Goal: Download file/media

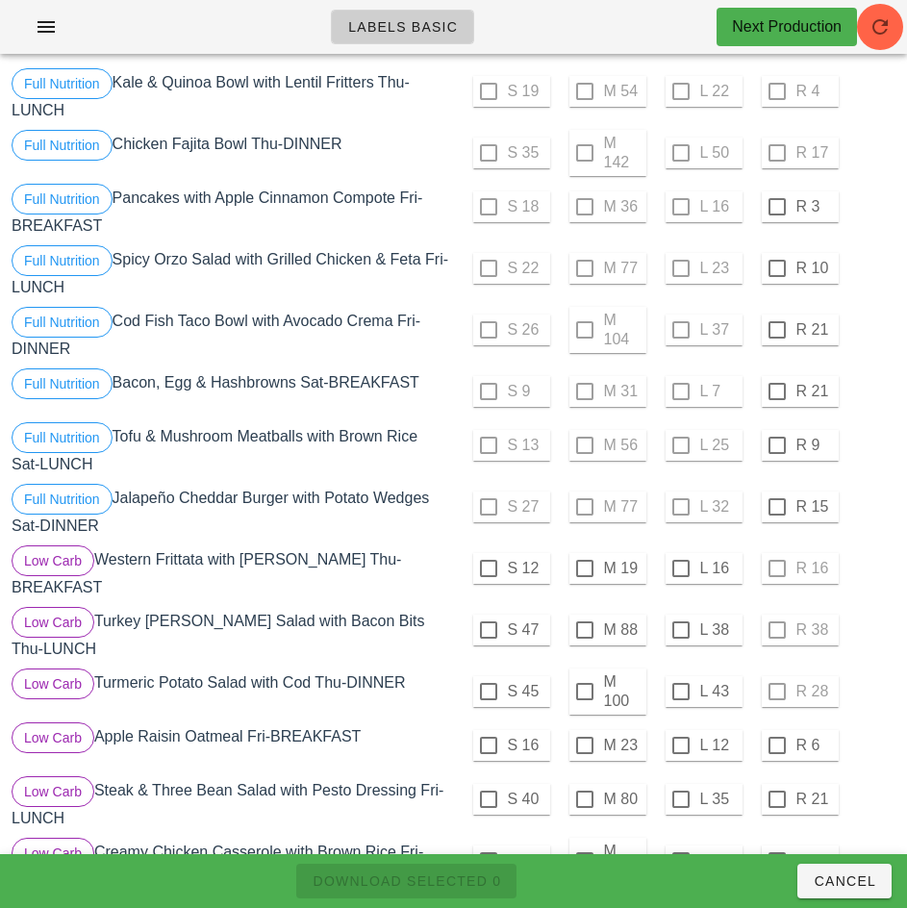
scroll to position [153, 0]
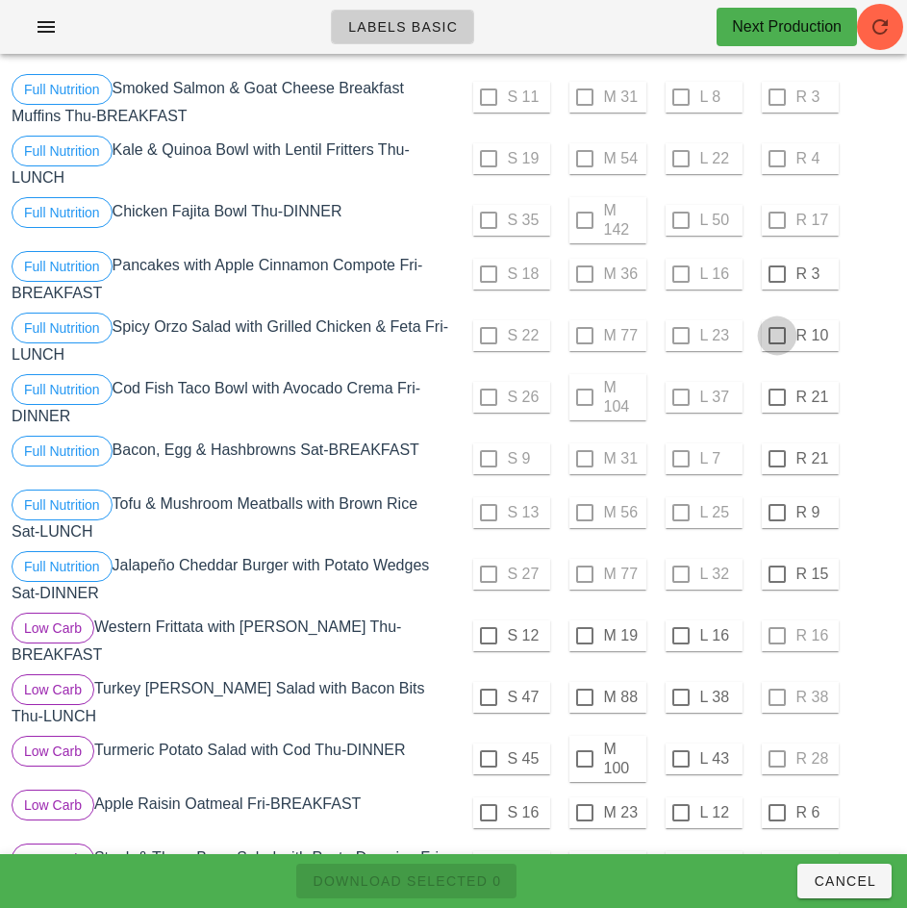
click at [776, 274] on div at bounding box center [777, 274] width 33 height 33
click at [776, 336] on div at bounding box center [777, 335] width 33 height 33
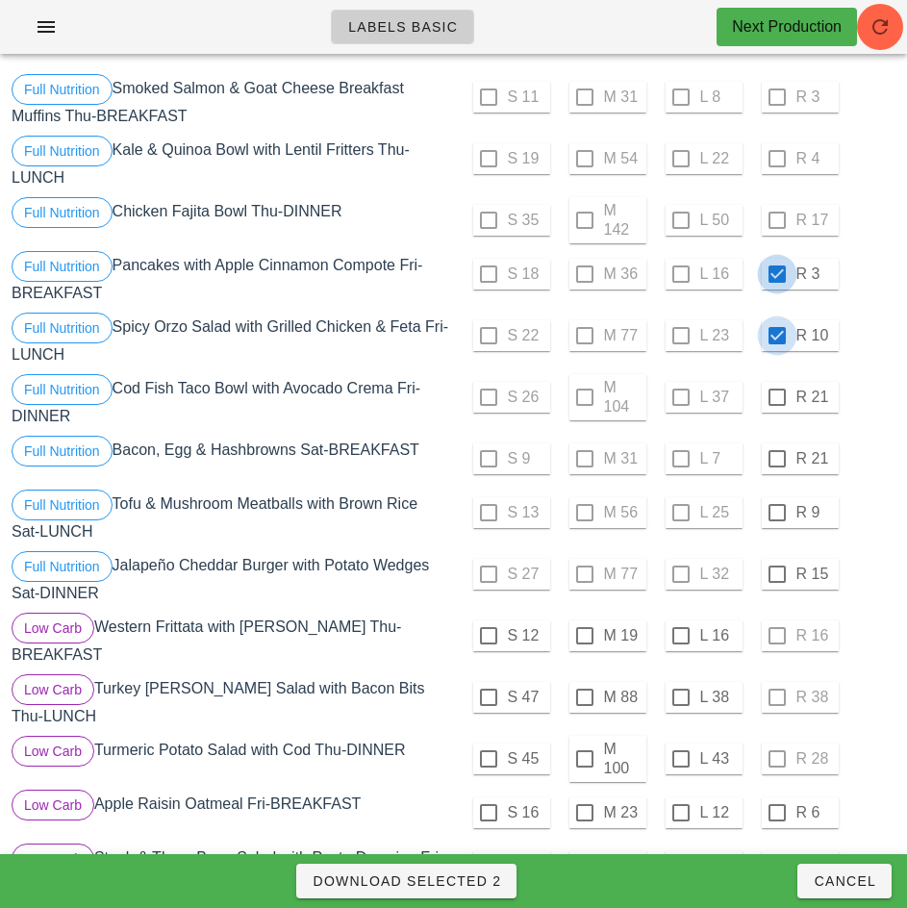
checkbox input "true"
click at [776, 397] on div at bounding box center [777, 397] width 33 height 33
checkbox input "true"
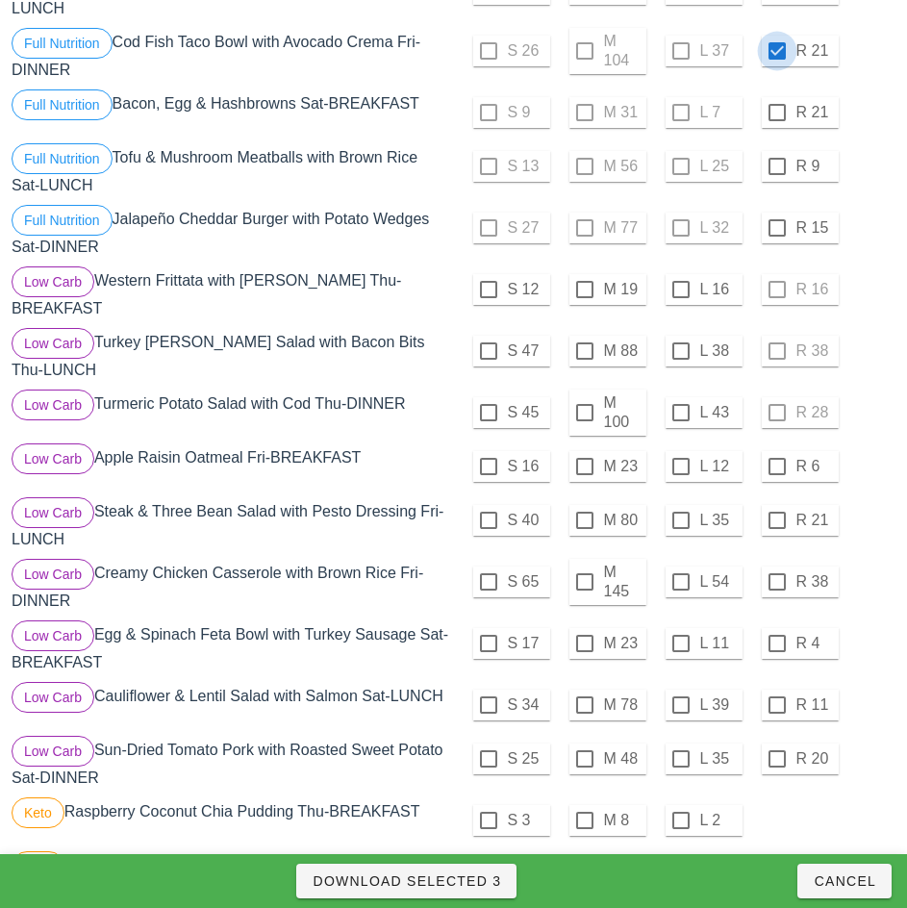
scroll to position [516, 0]
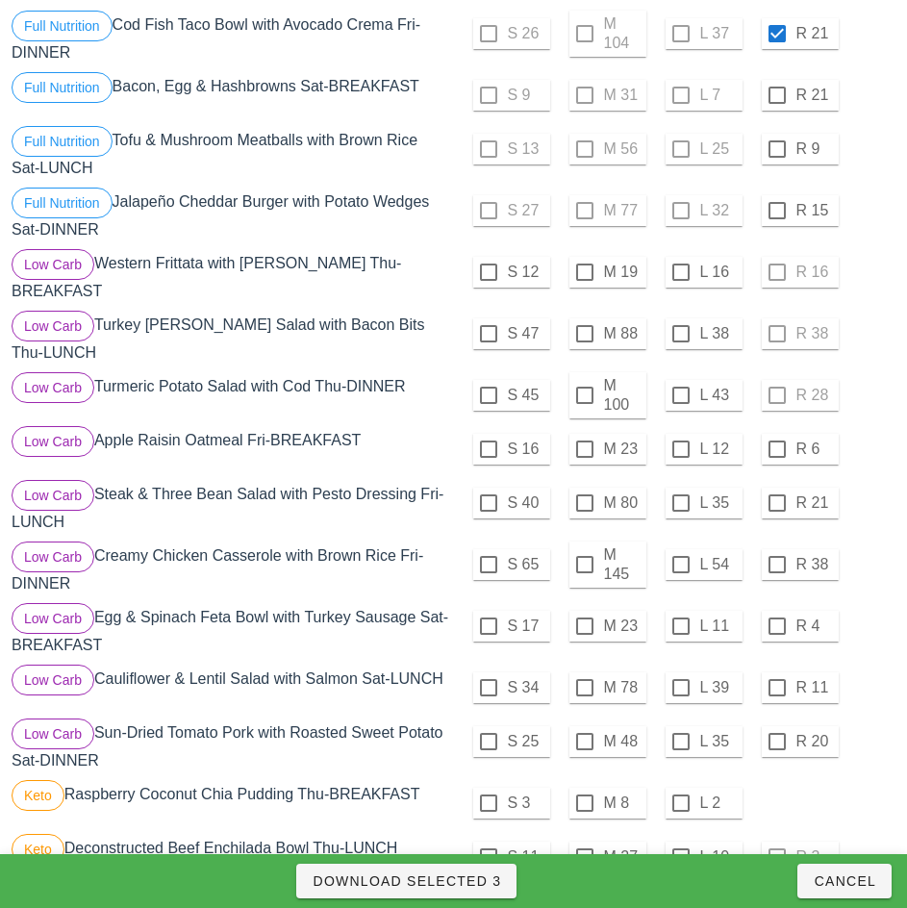
click at [875, 574] on div "S 65 M 145 L 54 R 38" at bounding box center [677, 564] width 439 height 46
click at [483, 881] on span "Download Selected 3" at bounding box center [406, 880] width 189 height 15
checkbox input "false"
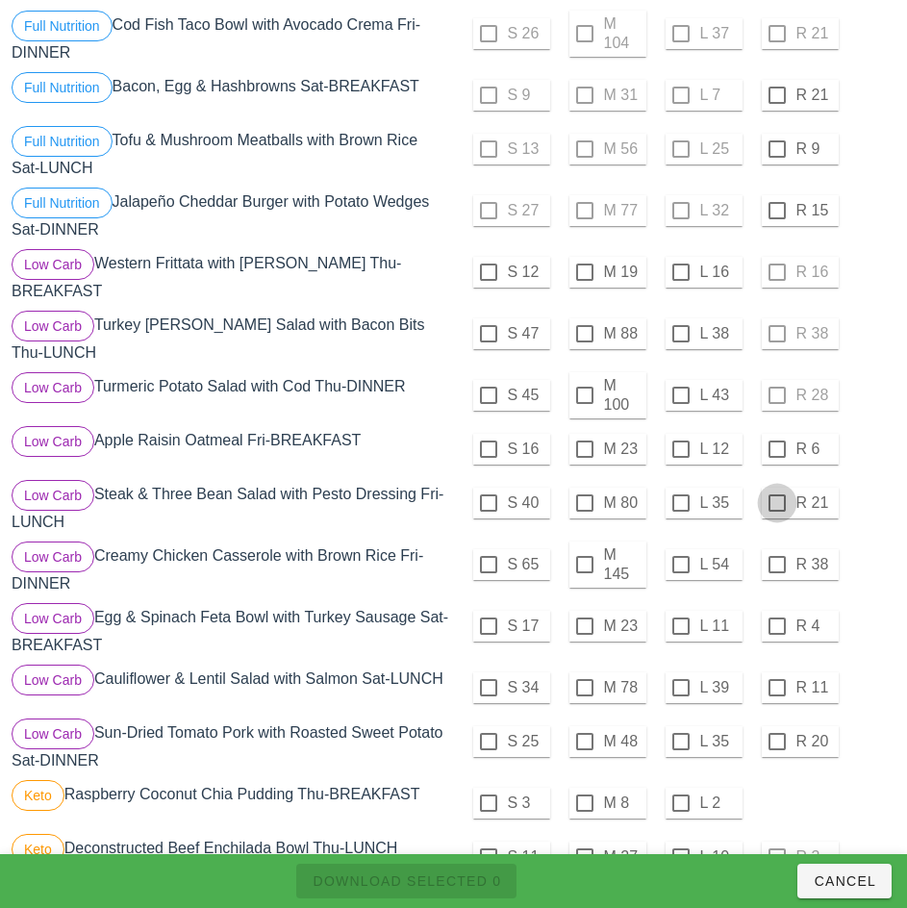
click at [776, 441] on div at bounding box center [777, 449] width 33 height 33
click at [777, 491] on div at bounding box center [777, 503] width 33 height 33
checkbox input "true"
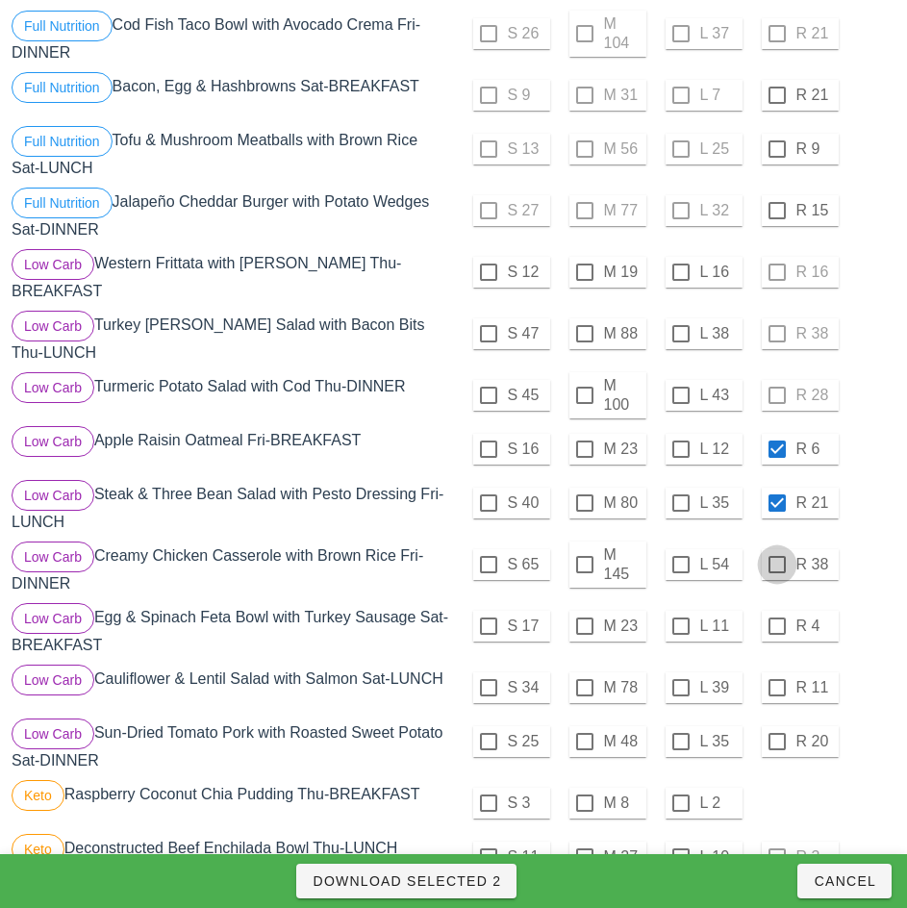
click at [776, 557] on div at bounding box center [777, 564] width 33 height 33
checkbox input "true"
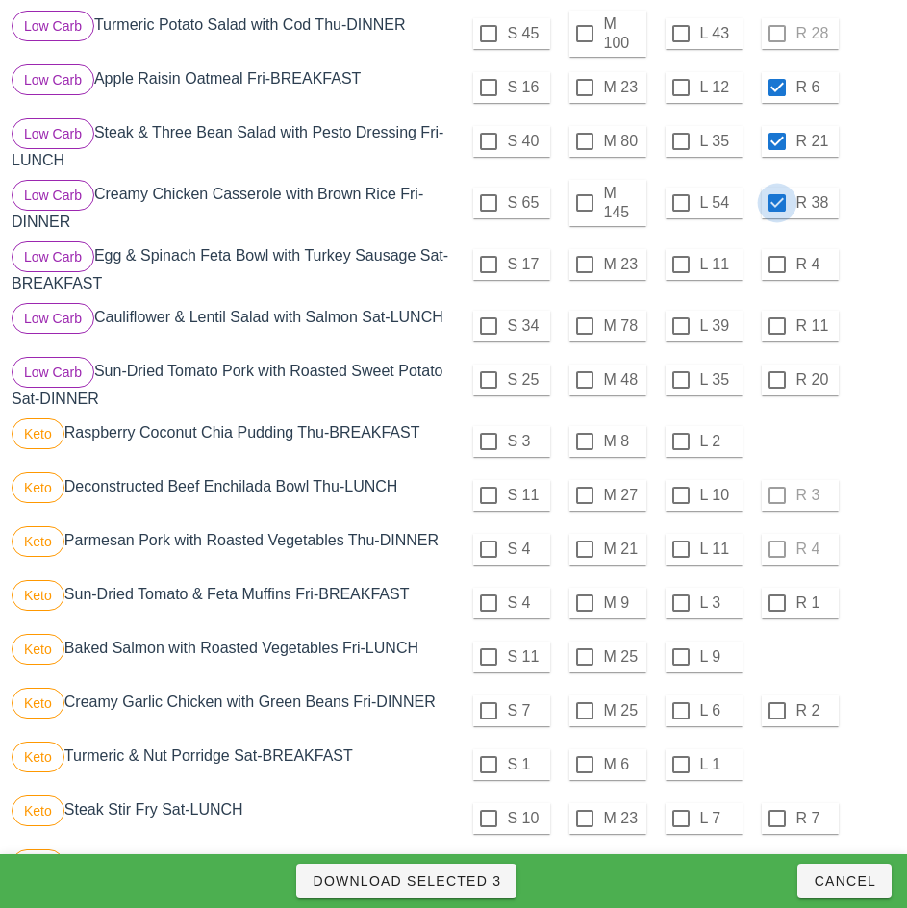
scroll to position [885, 0]
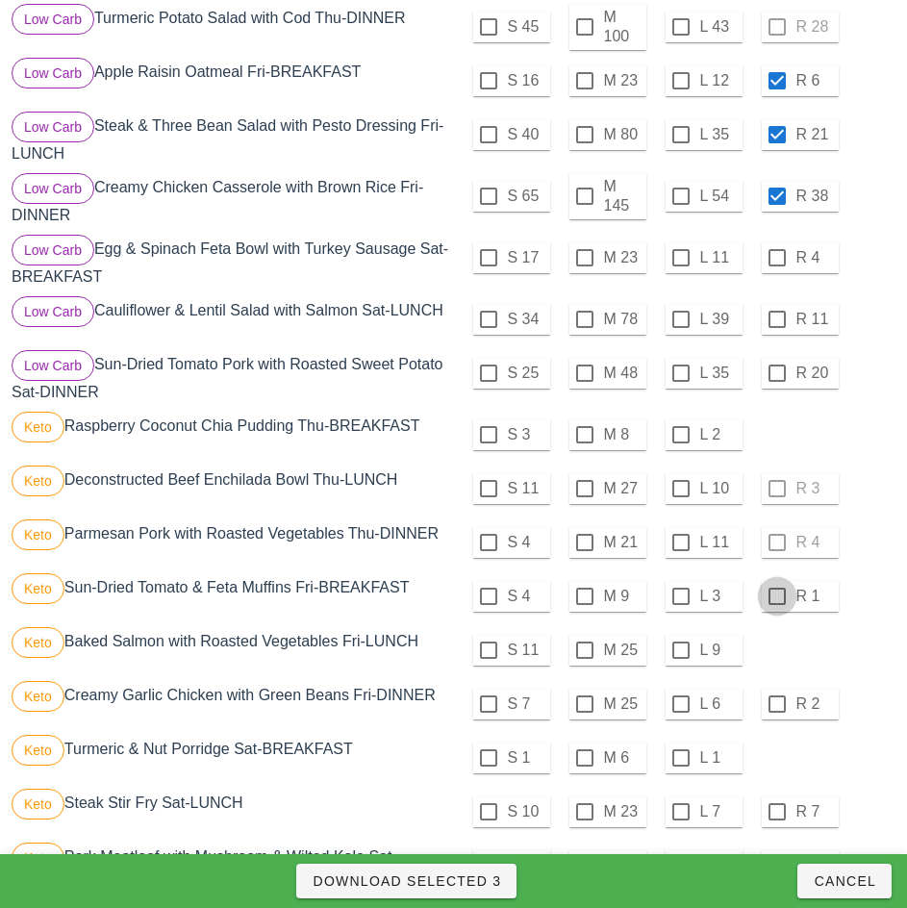
click at [776, 591] on div at bounding box center [777, 596] width 33 height 33
checkbox input "true"
click at [775, 694] on div at bounding box center [777, 704] width 33 height 33
checkbox input "true"
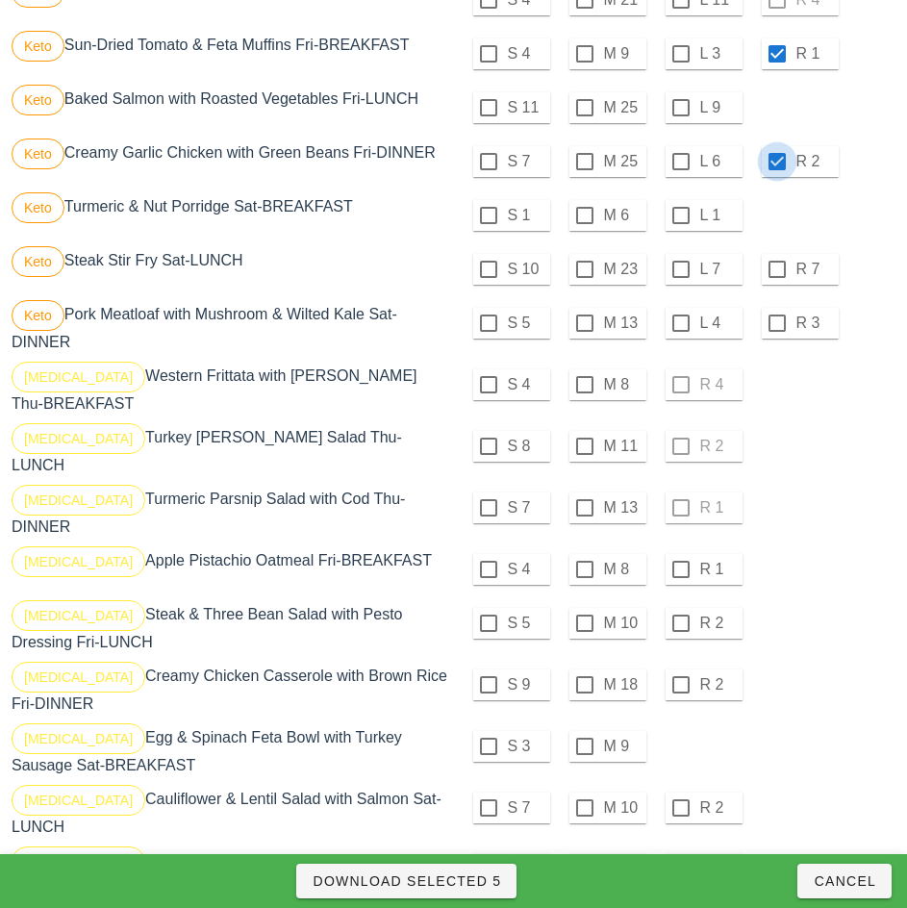
scroll to position [1471, 0]
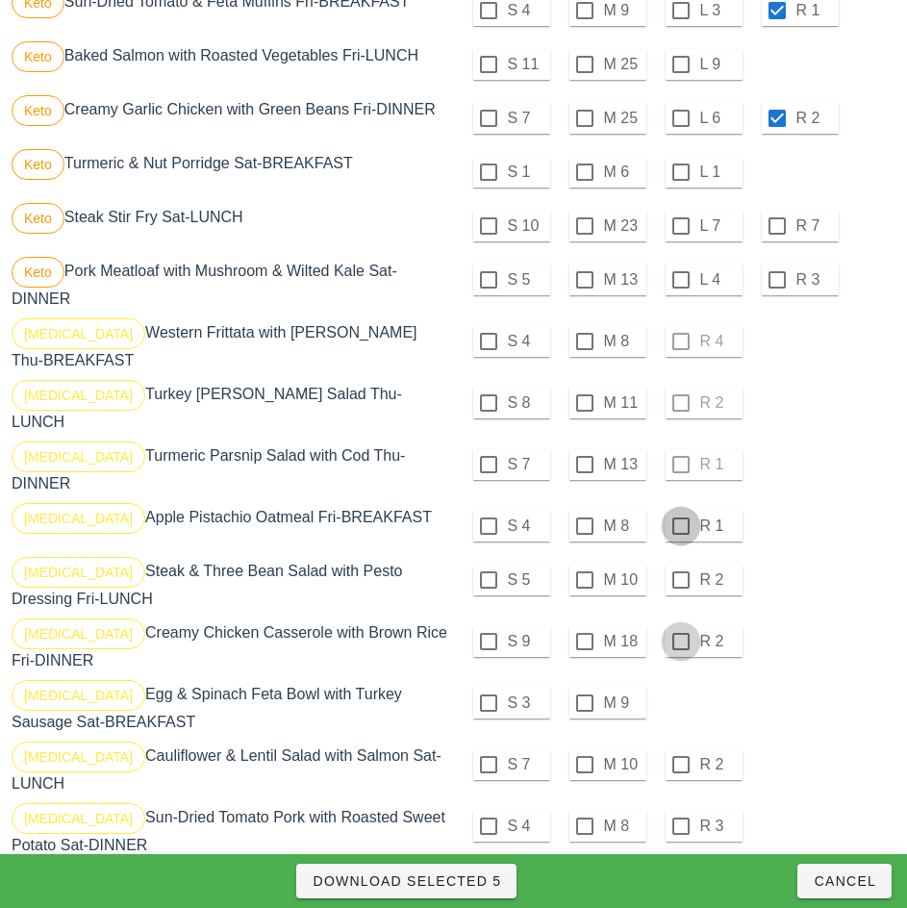
click at [680, 510] on div at bounding box center [681, 526] width 33 height 33
click at [680, 564] on div at bounding box center [681, 580] width 33 height 33
click at [681, 625] on div at bounding box center [681, 641] width 33 height 33
checkbox input "true"
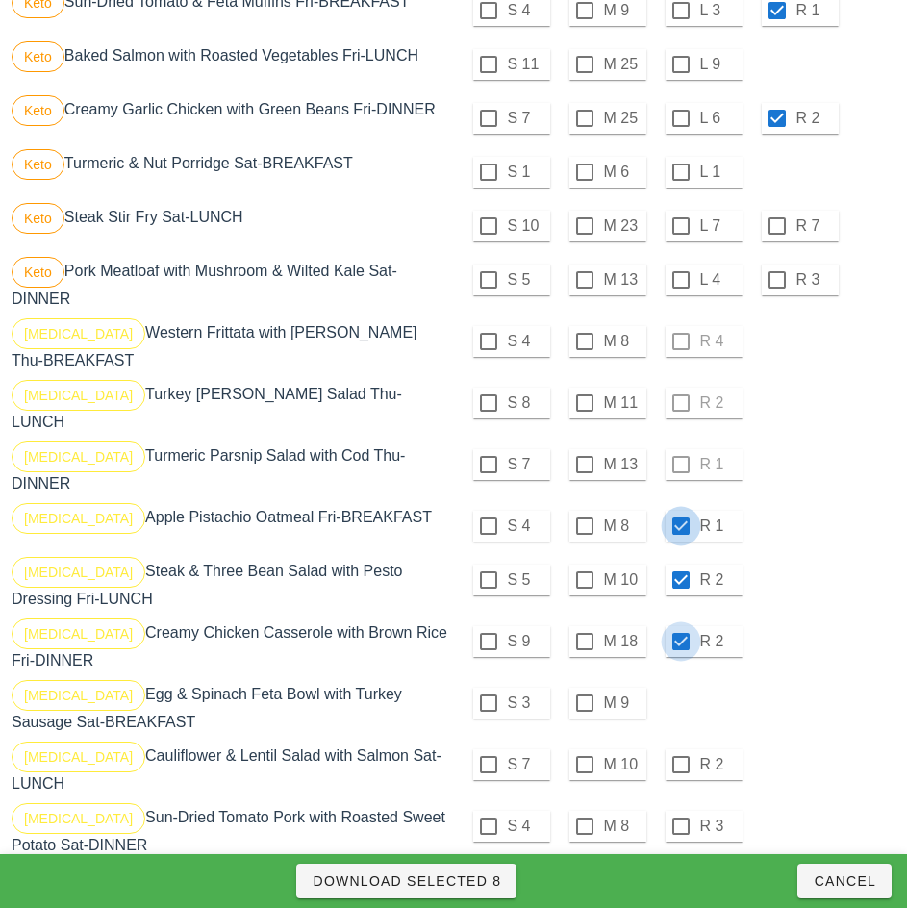
checkbox input "true"
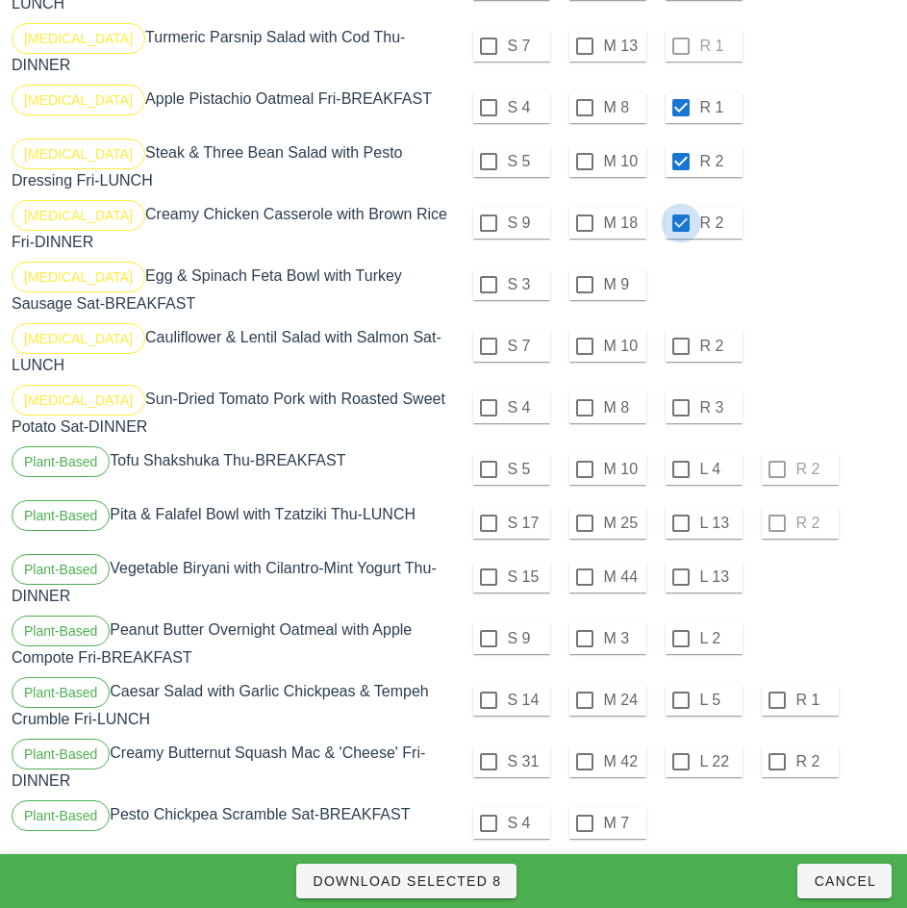
scroll to position [1993, 0]
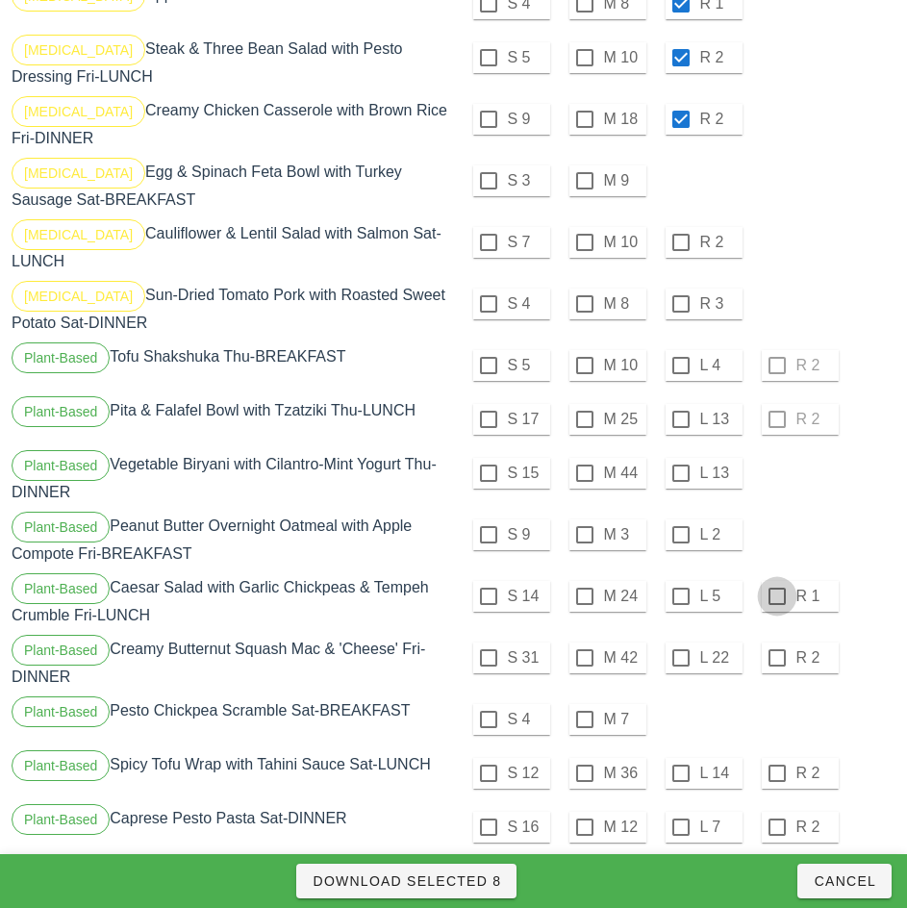
click at [776, 580] on div at bounding box center [777, 596] width 33 height 33
checkbox input "true"
click at [776, 642] on div at bounding box center [777, 658] width 33 height 33
checkbox input "true"
click at [479, 881] on span "Download Selected 10" at bounding box center [407, 880] width 198 height 15
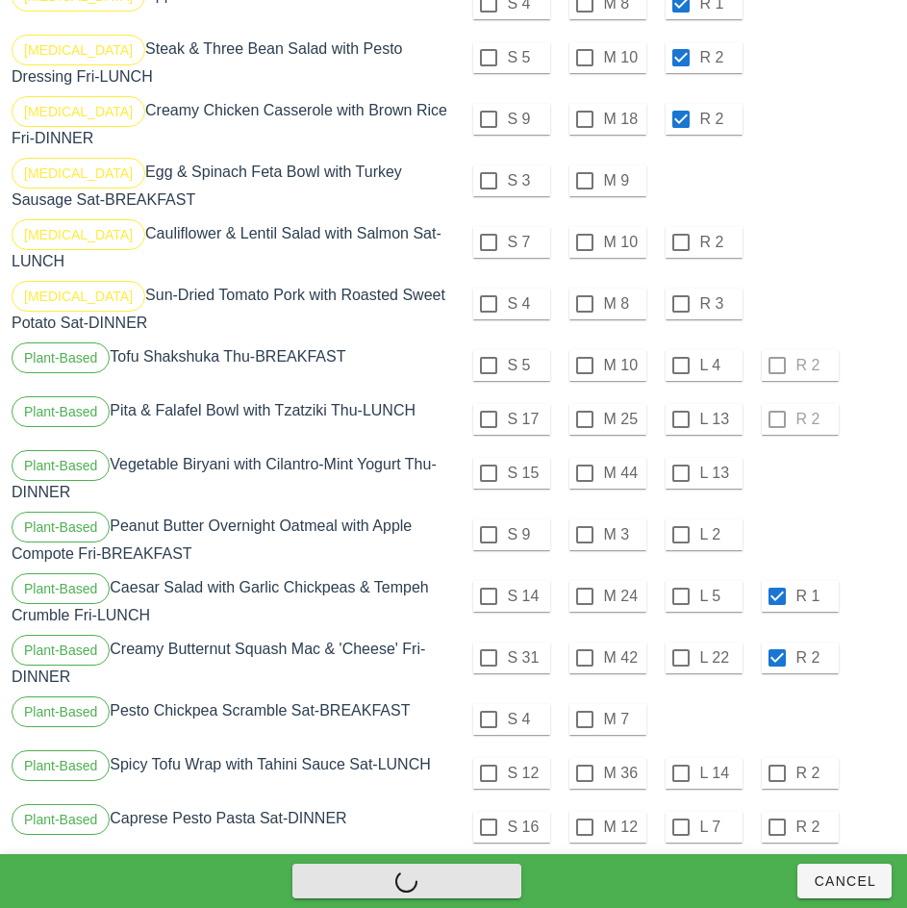
checkbox input "false"
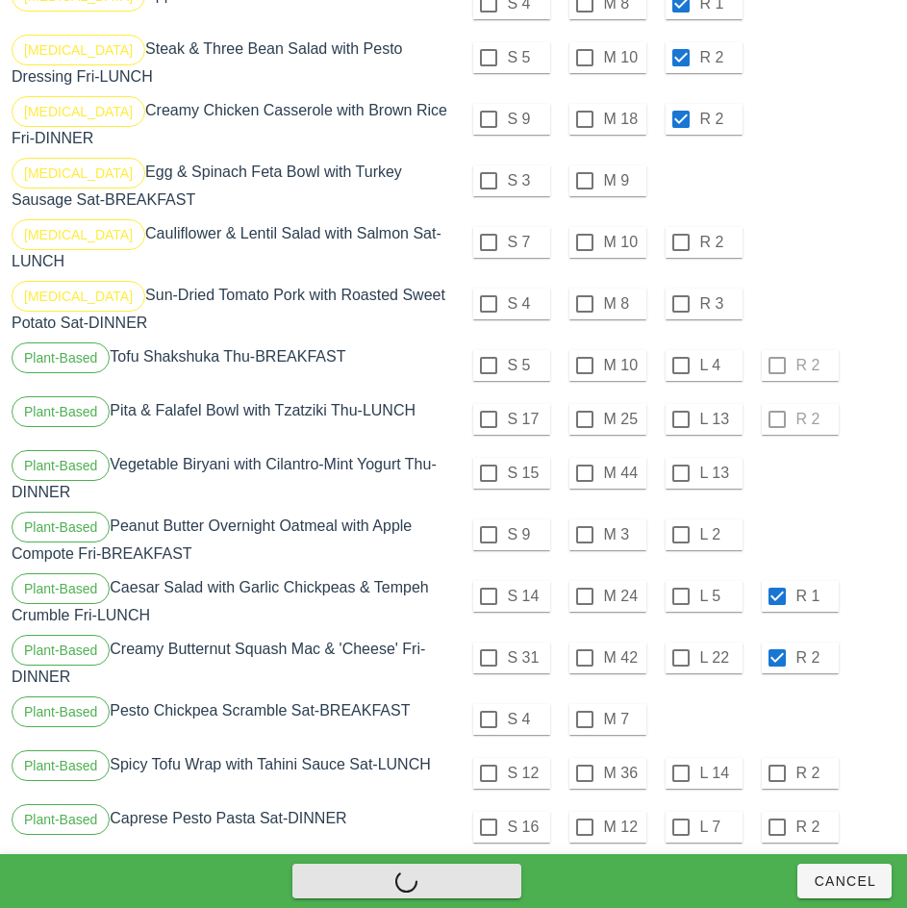
checkbox input "false"
